Goal: Information Seeking & Learning: Learn about a topic

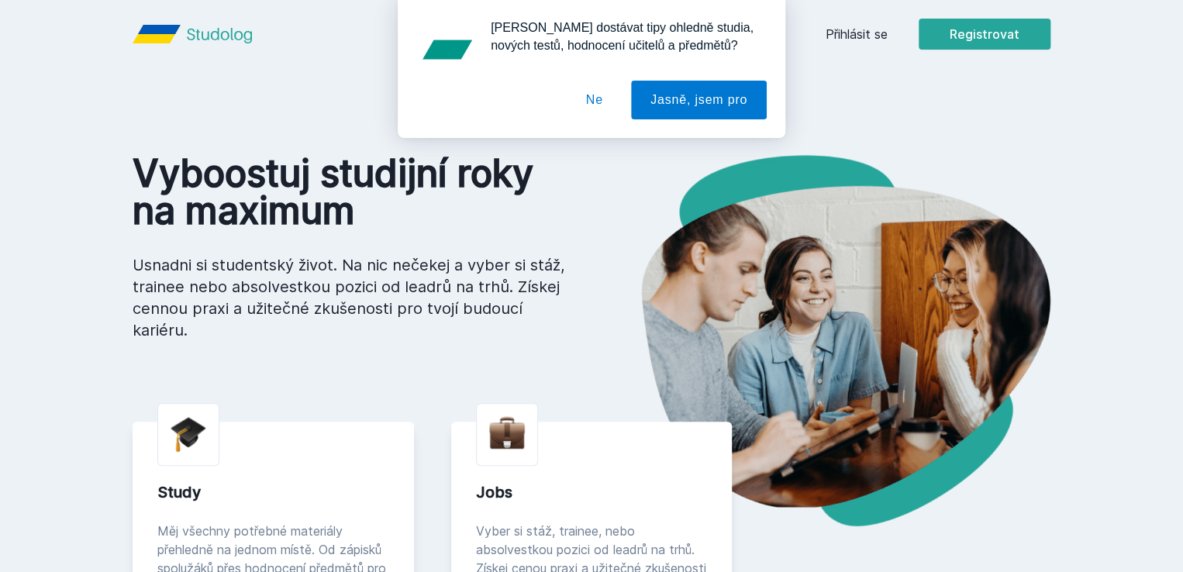
click at [966, 38] on div "[PERSON_NAME] dostávat tipy ohledně studia, nových testů, hodnocení učitelů a p…" at bounding box center [591, 69] width 1183 height 138
click at [951, 32] on div "[PERSON_NAME] dostávat tipy ohledně studia, nových testů, hodnocení učitelů a p…" at bounding box center [591, 69] width 1183 height 138
click at [601, 98] on button "Ne" at bounding box center [595, 100] width 56 height 39
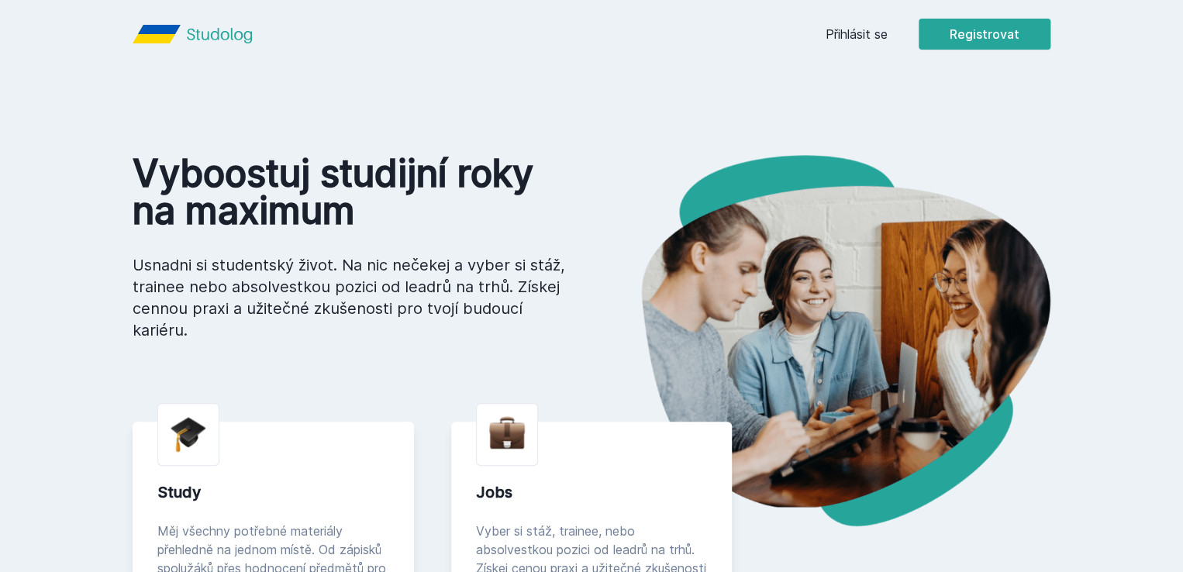
click at [887, 34] on link "Přihlásit se" at bounding box center [856, 34] width 62 height 19
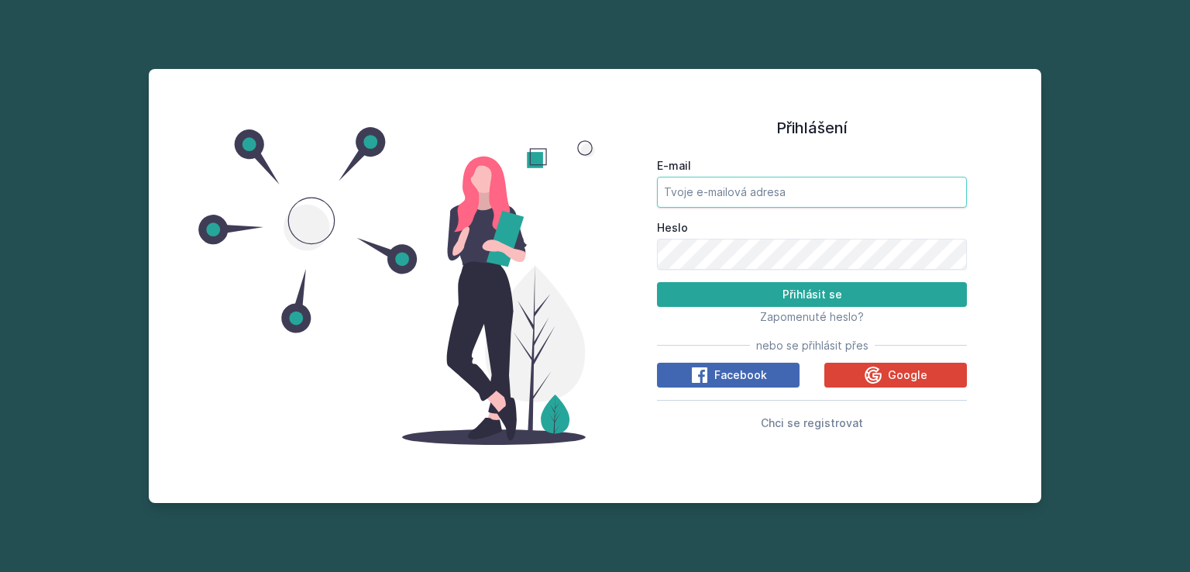
click at [777, 191] on input "E-mail" at bounding box center [812, 192] width 310 height 31
click at [831, 193] on input "inessaosadcaa@gmail.com" at bounding box center [812, 192] width 310 height 31
type input "i"
type input "osai03@vse.cz"
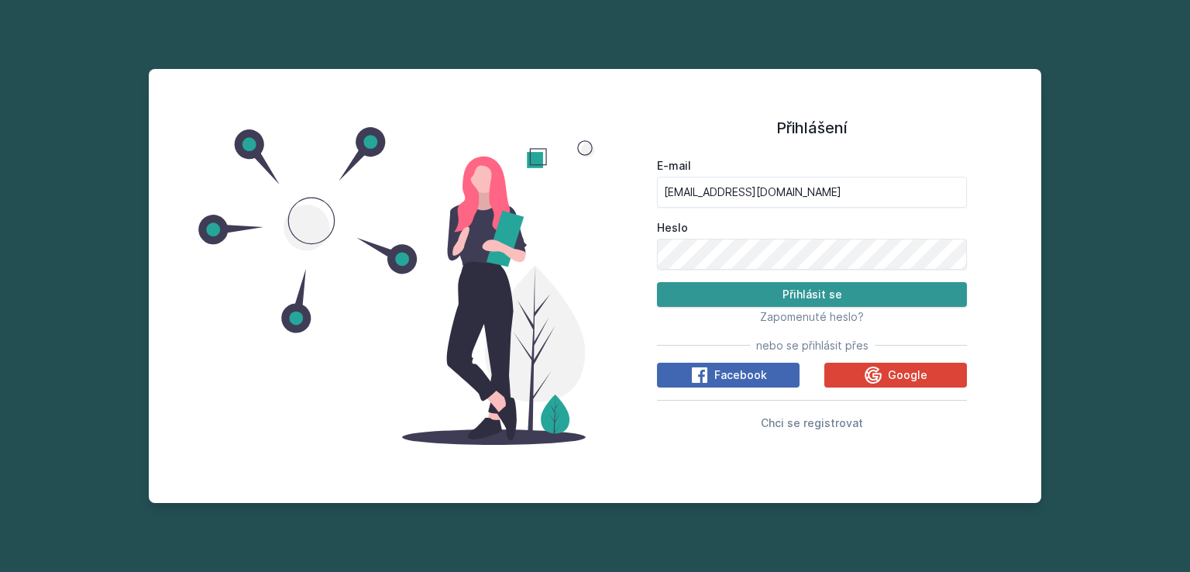
click at [812, 292] on button "Přihlásit se" at bounding box center [812, 294] width 310 height 25
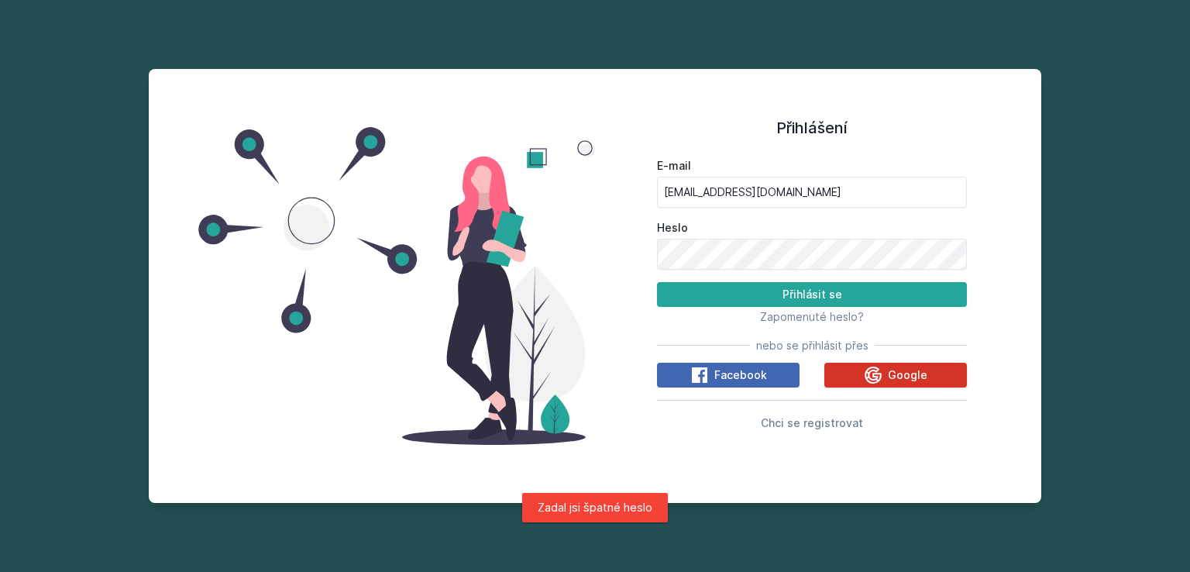
click at [860, 379] on button "Google" at bounding box center [896, 375] width 143 height 25
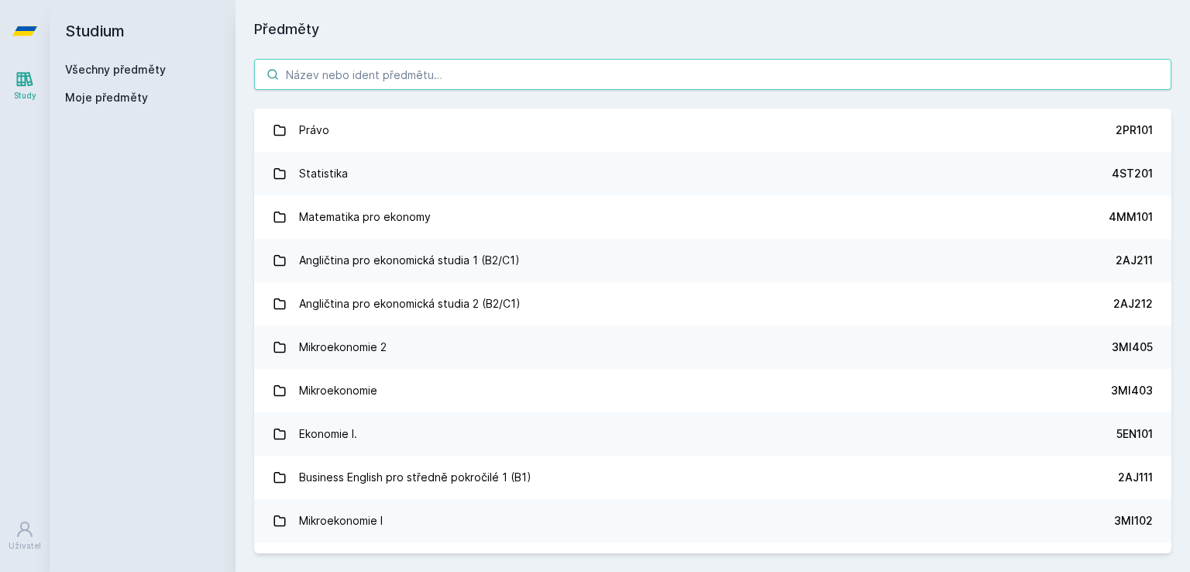
click at [526, 74] on input "search" at bounding box center [713, 74] width 918 height 31
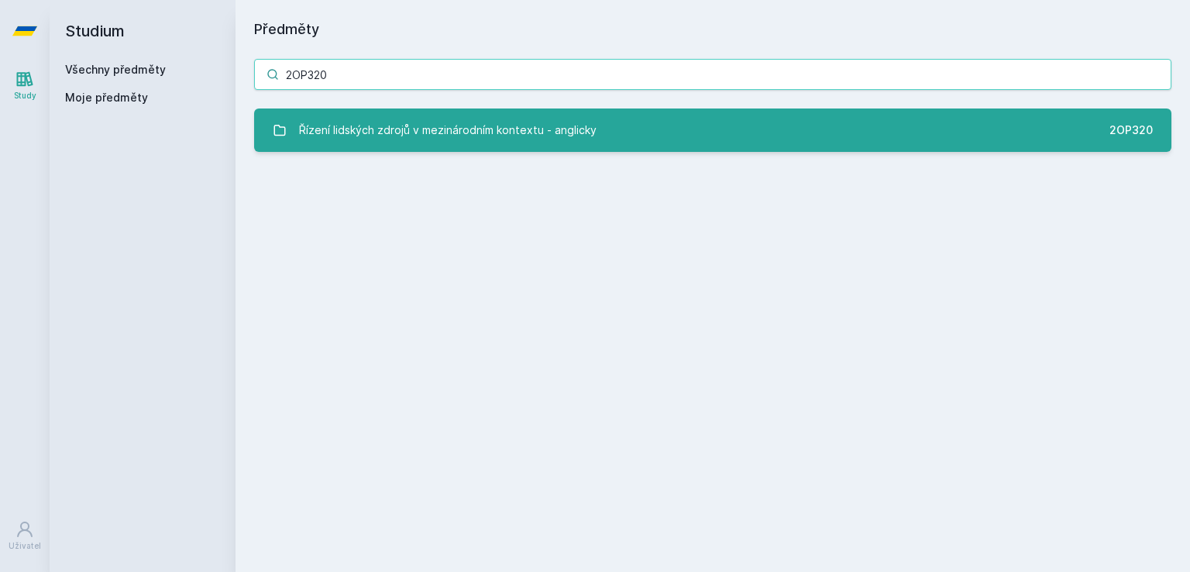
type input "2OP320"
click at [498, 129] on div "Řízení lidských zdrojů v mezinárodním kontextu - anglicky" at bounding box center [448, 130] width 298 height 31
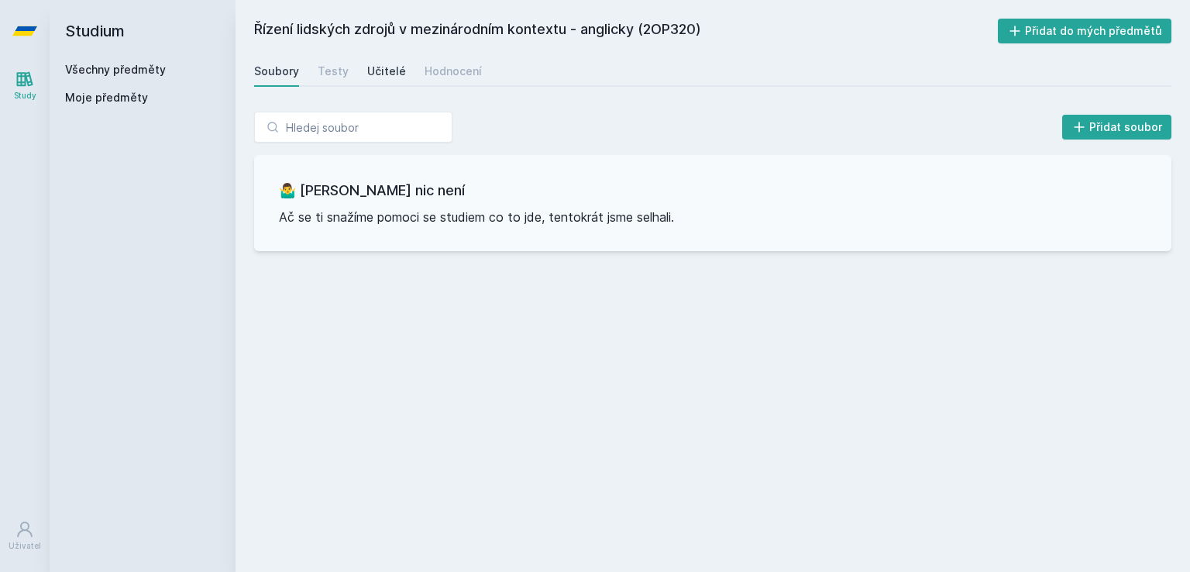
click at [378, 71] on div "Učitelé" at bounding box center [386, 71] width 39 height 15
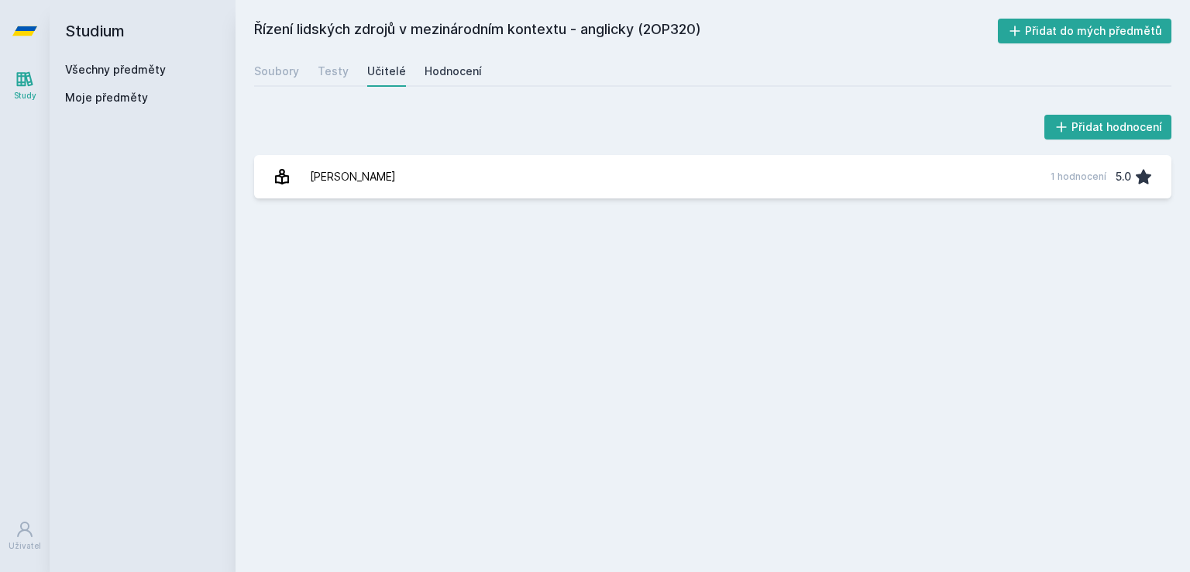
click at [448, 64] on div "Hodnocení" at bounding box center [453, 71] width 57 height 15
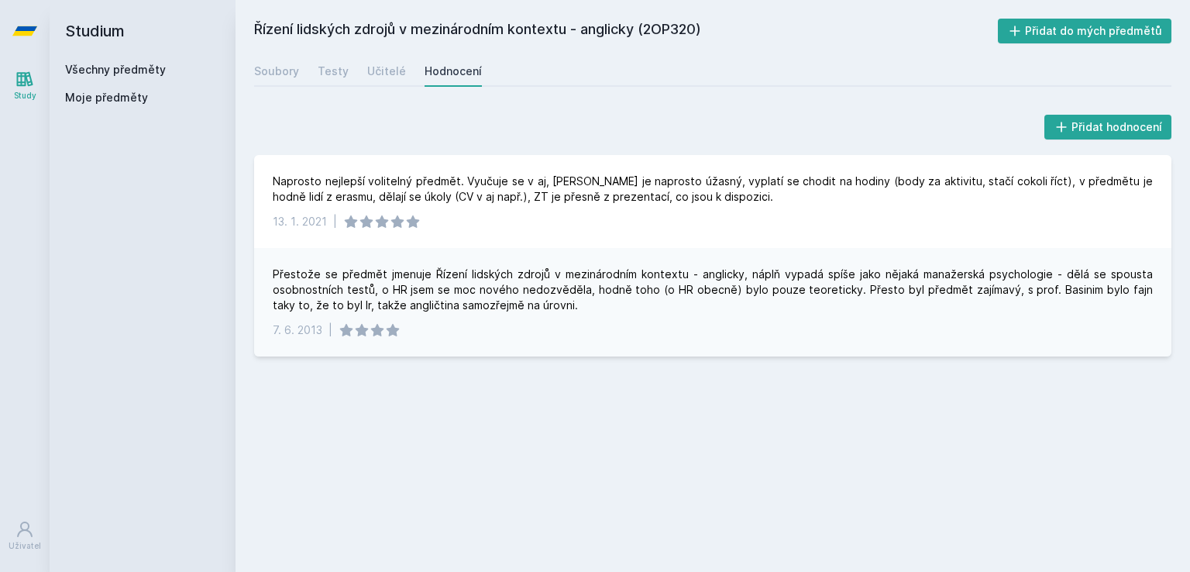
click at [687, 418] on div "Řízení lidských zdrojů v mezinárodním kontextu - anglicky (2OP320) Přidat do mý…" at bounding box center [713, 286] width 918 height 535
click at [369, 56] on link "Učitelé" at bounding box center [386, 71] width 39 height 31
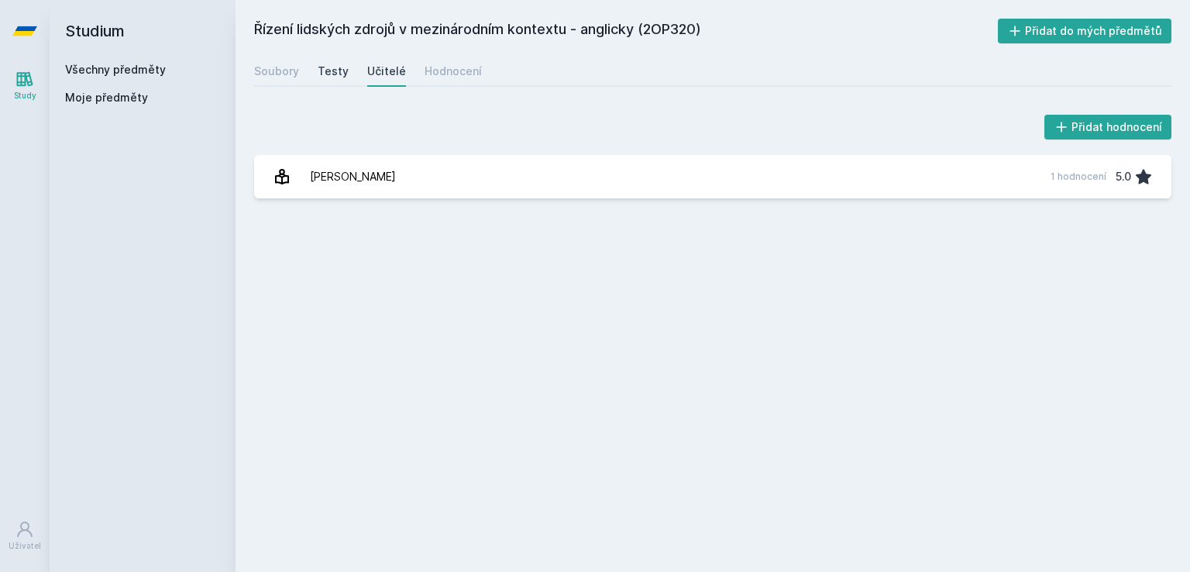
click at [337, 76] on div "Testy" at bounding box center [333, 71] width 31 height 15
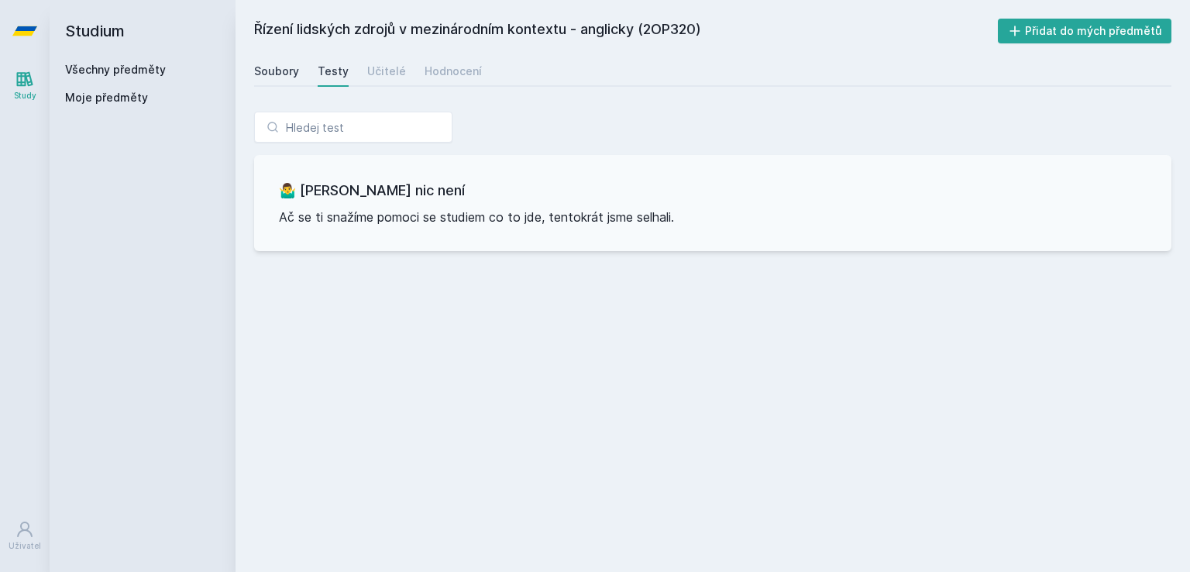
click at [285, 76] on div "Soubory" at bounding box center [276, 71] width 45 height 15
